Goal: Information Seeking & Learning: Learn about a topic

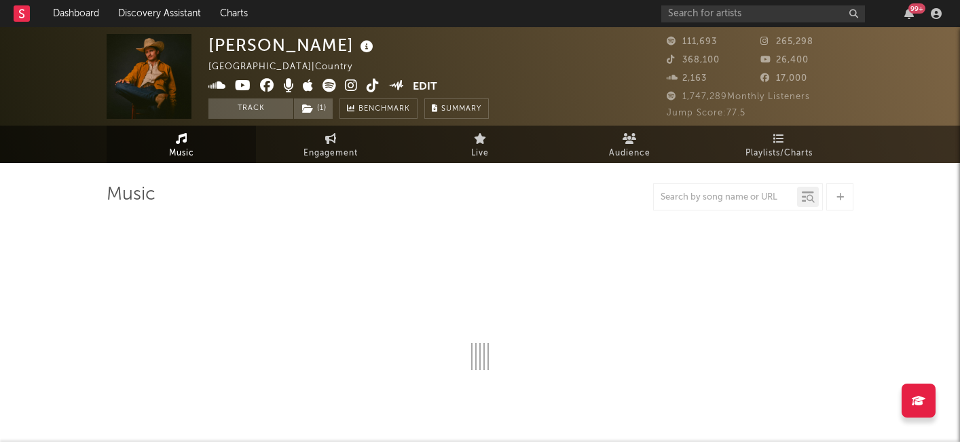
select select "6m"
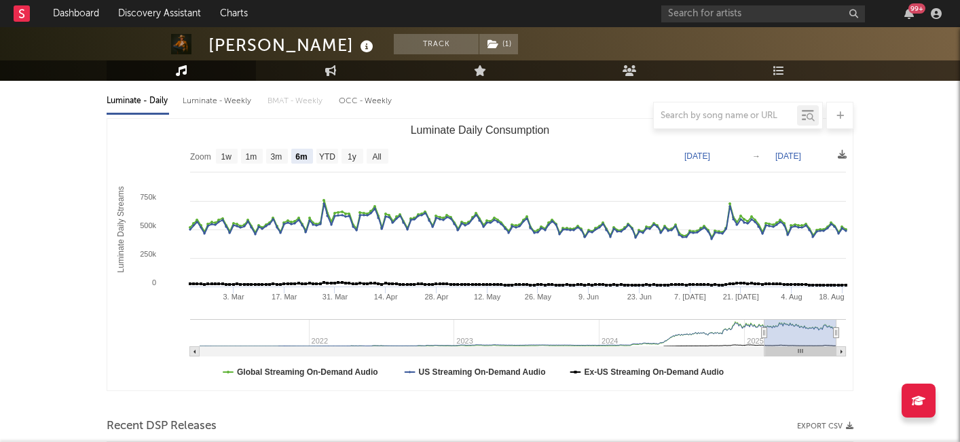
scroll to position [150, 0]
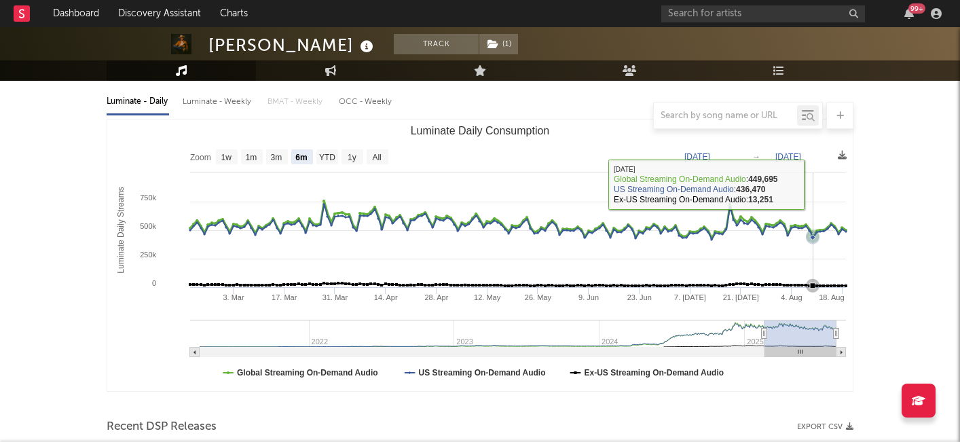
scroll to position [0, 0]
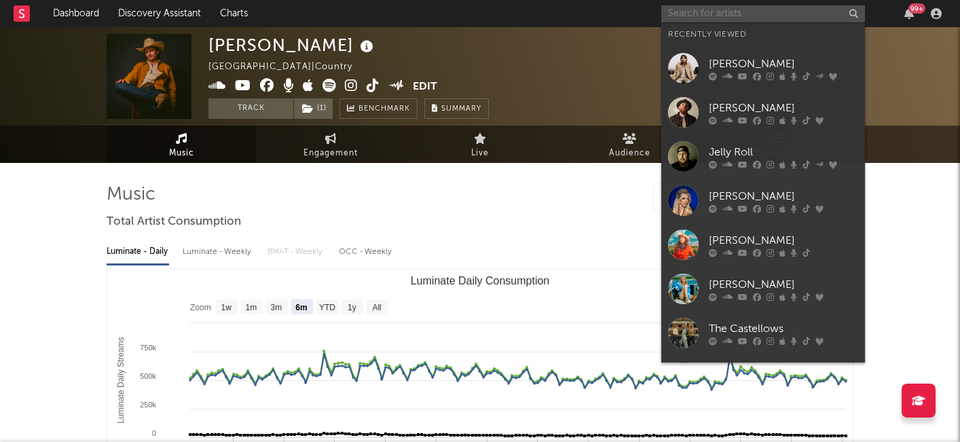
click at [730, 14] on input "text" at bounding box center [764, 13] width 204 height 17
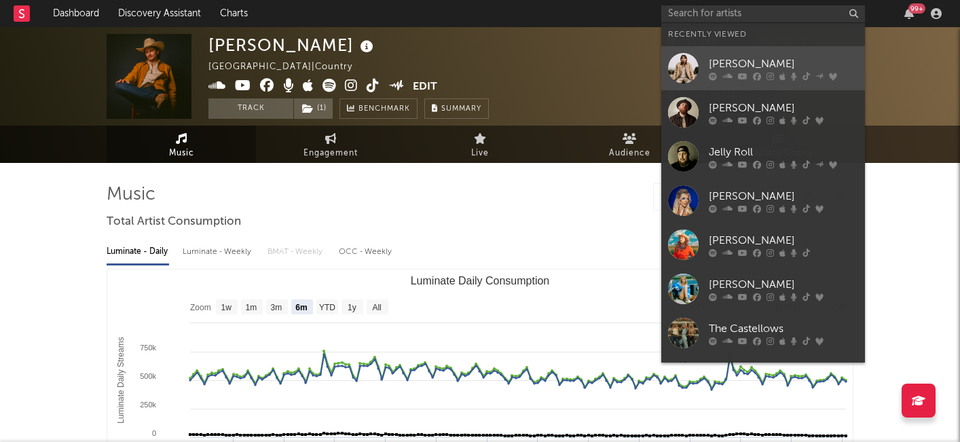
click at [718, 65] on div "[PERSON_NAME]" at bounding box center [783, 64] width 149 height 16
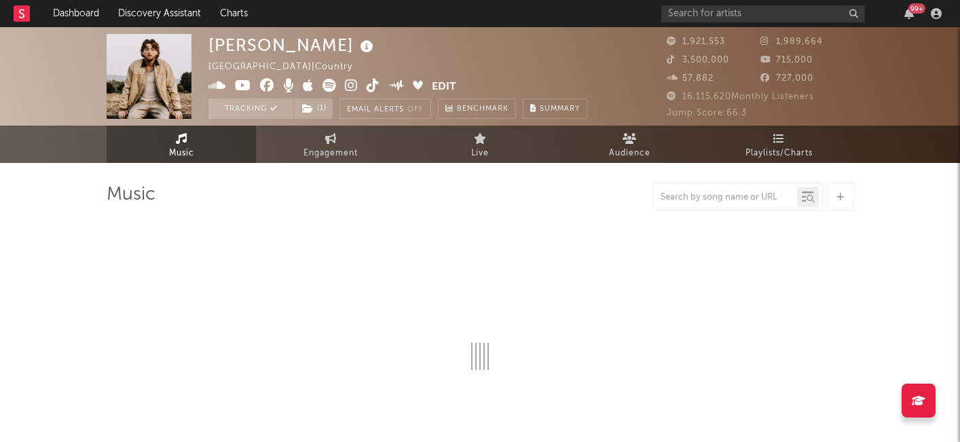
select select "6m"
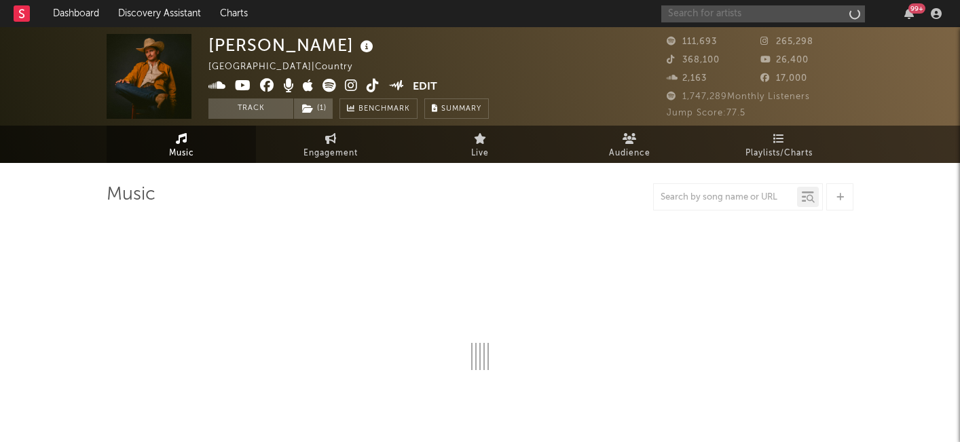
click at [753, 12] on input "text" at bounding box center [764, 13] width 204 height 17
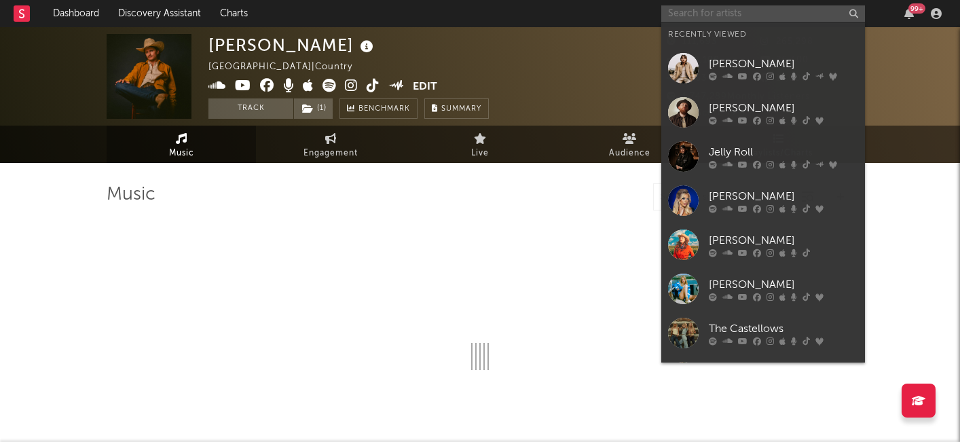
select select "6m"
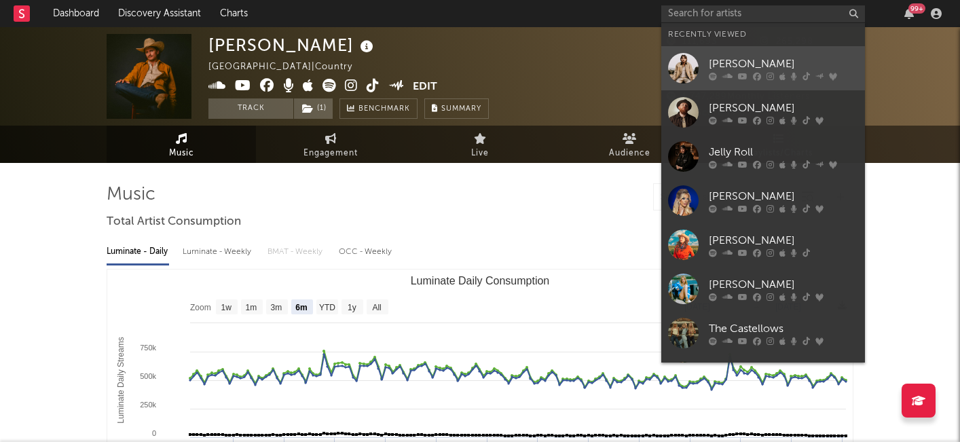
click at [725, 65] on div "[PERSON_NAME]" at bounding box center [783, 64] width 149 height 16
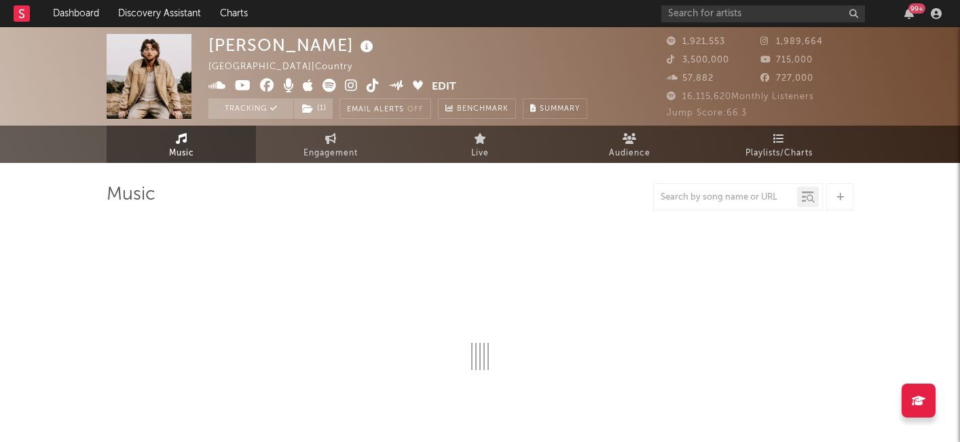
select select "6m"
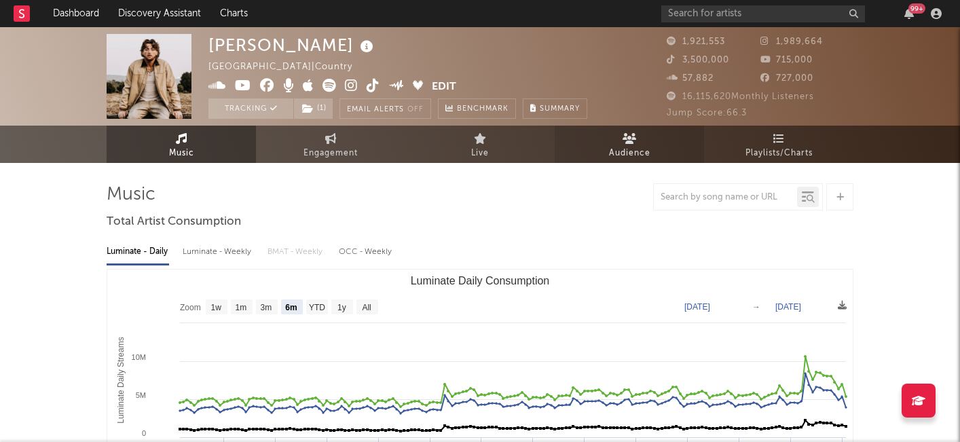
click at [617, 142] on link "Audience" at bounding box center [629, 144] width 149 height 37
